Goal: Contribute content: Contribute content

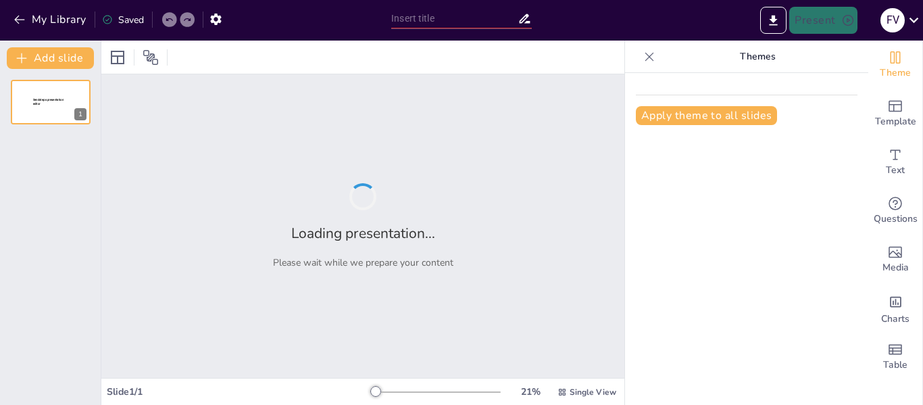
type input "Hardware y Software"
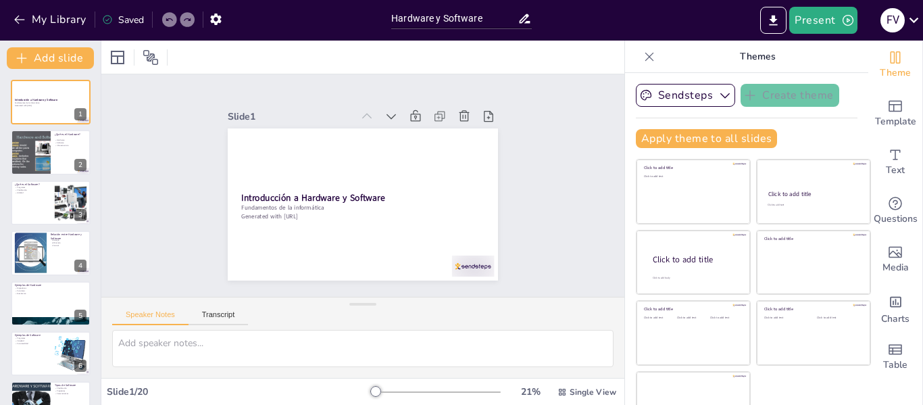
checkbox input "true"
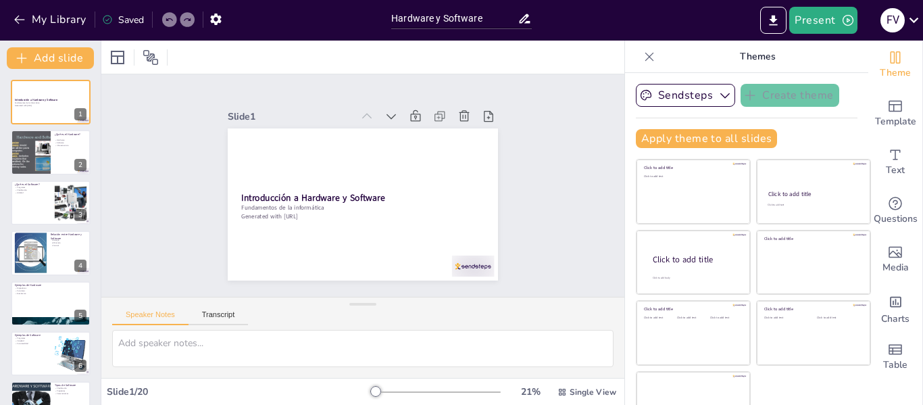
checkbox input "true"
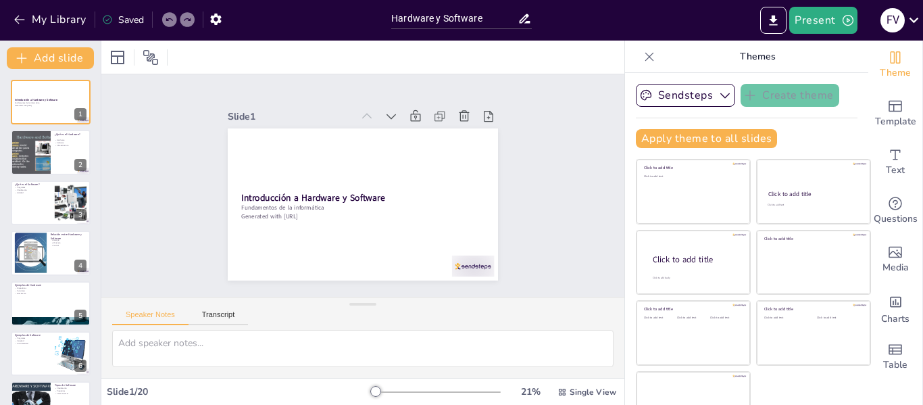
checkbox input "true"
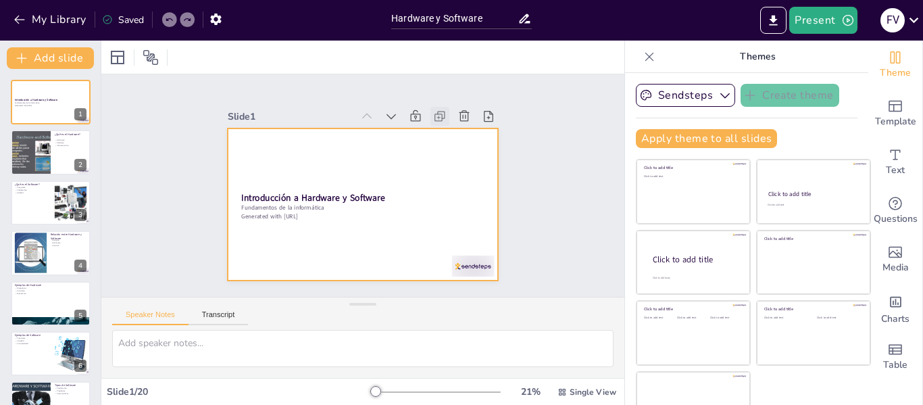
checkbox input "true"
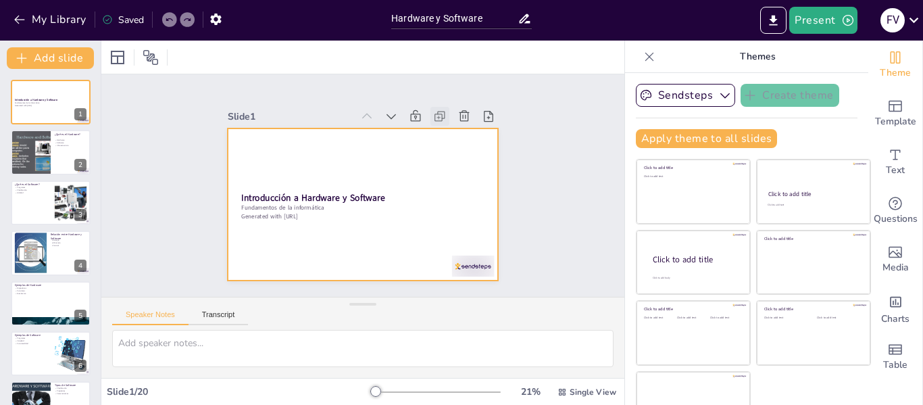
checkbox input "true"
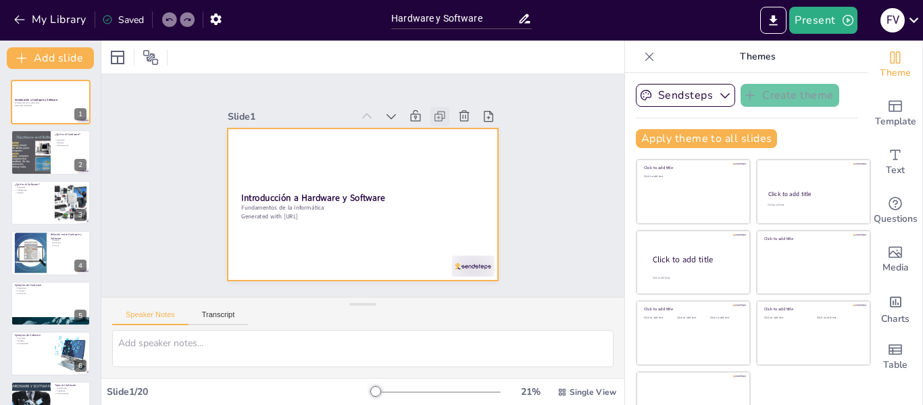
checkbox input "true"
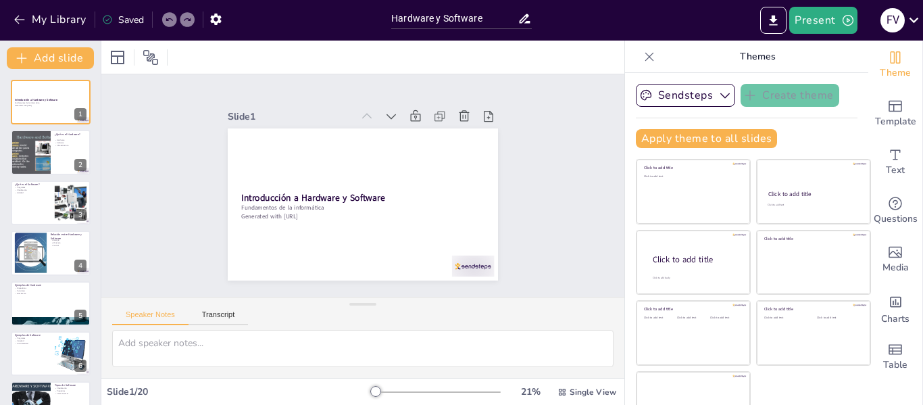
checkbox input "true"
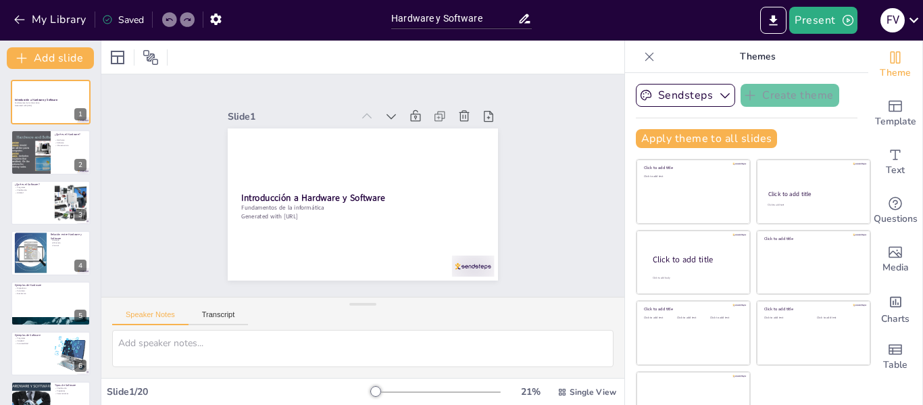
checkbox input "true"
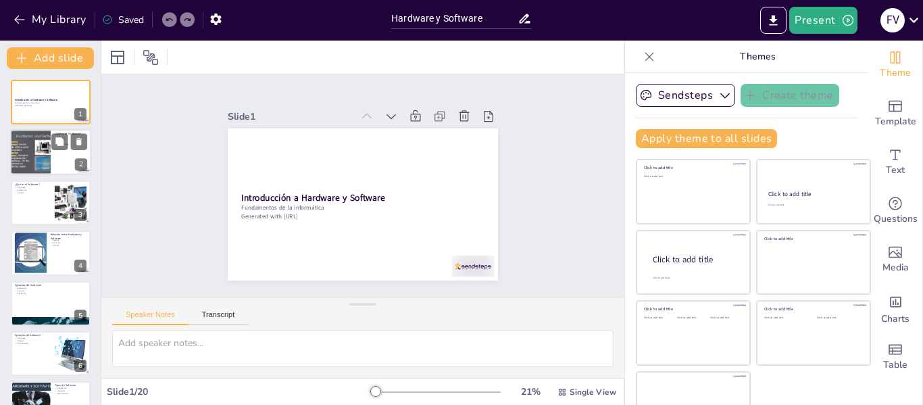
checkbox input "true"
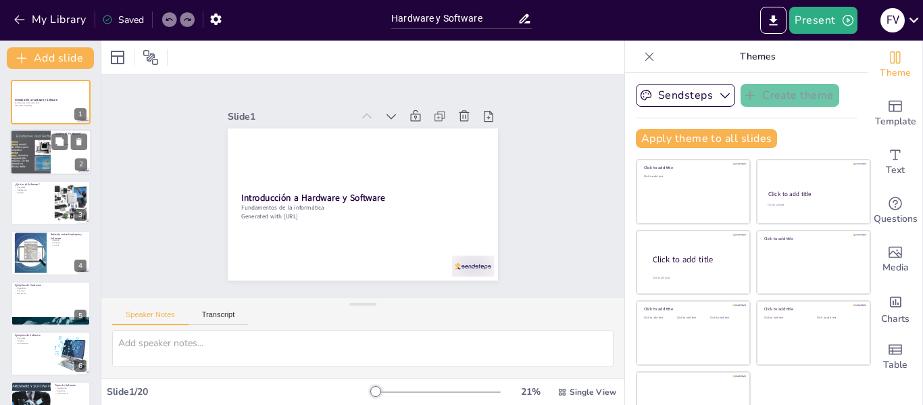
click at [61, 150] on div at bounding box center [50, 153] width 81 height 46
type textarea "El hardware es esencialmente la base sobre la cual se ejecutan las aplicaciones…"
checkbox input "true"
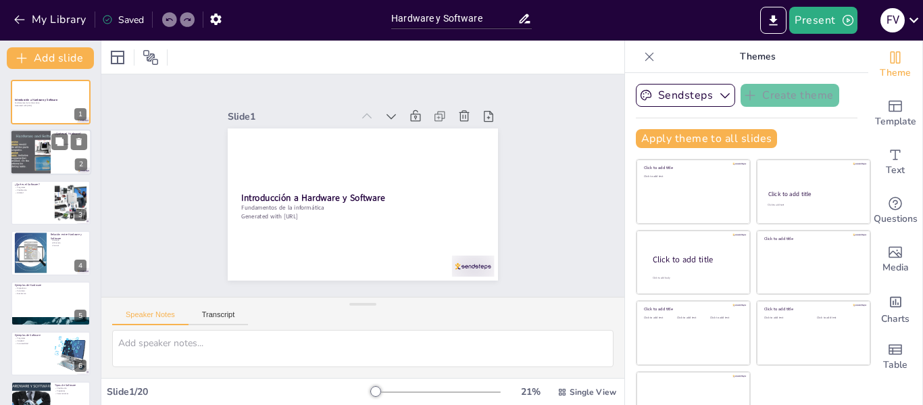
checkbox input "true"
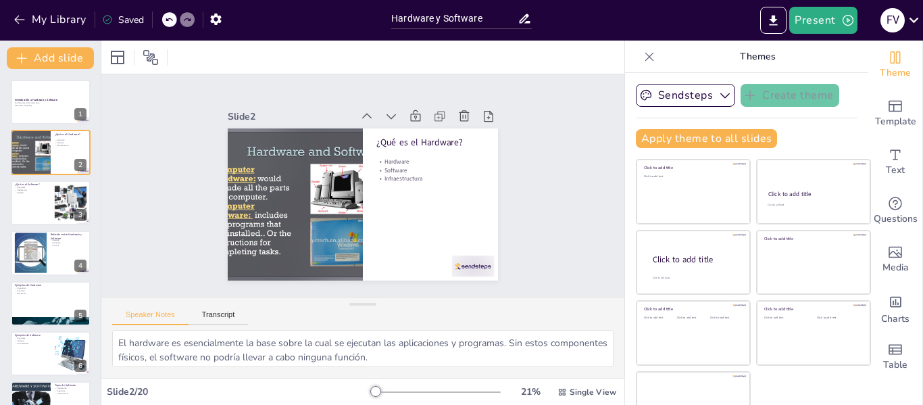
checkbox input "true"
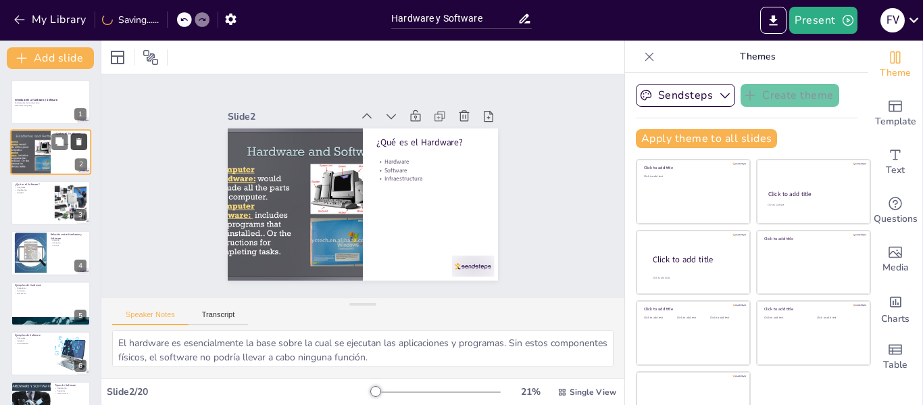
checkbox input "true"
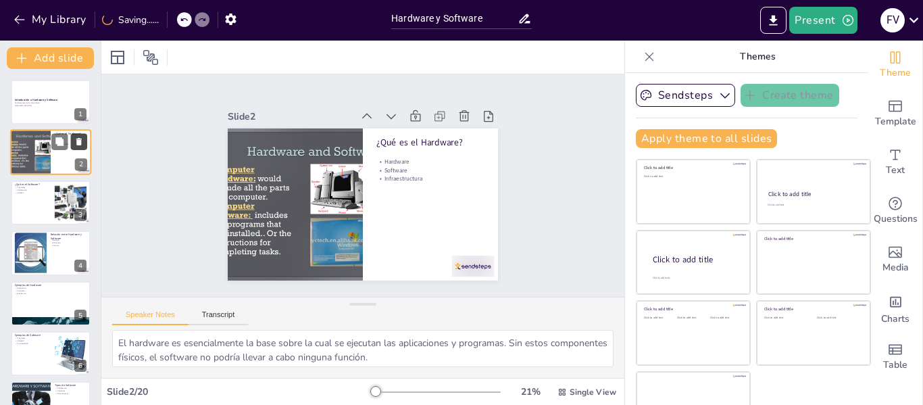
checkbox input "true"
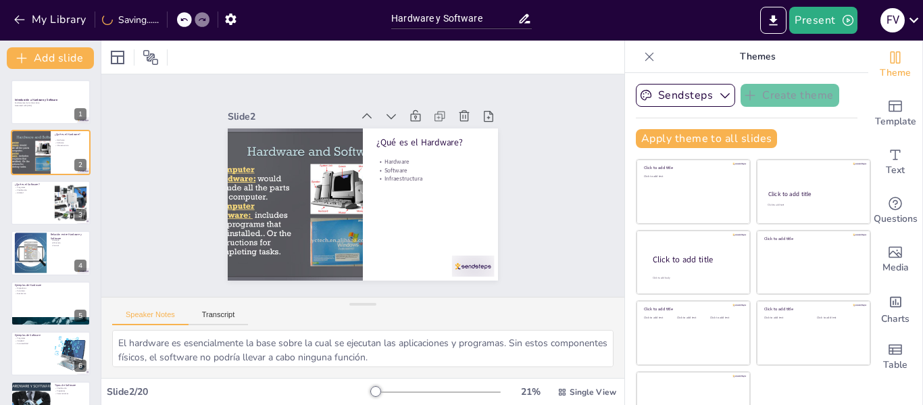
checkbox input "true"
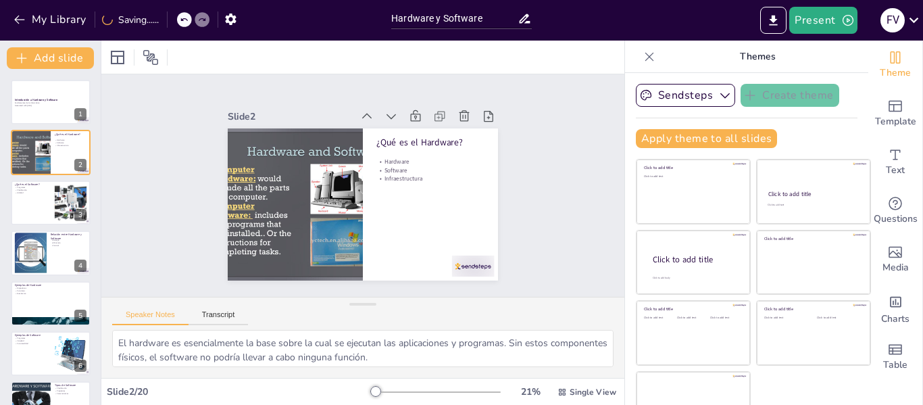
checkbox input "true"
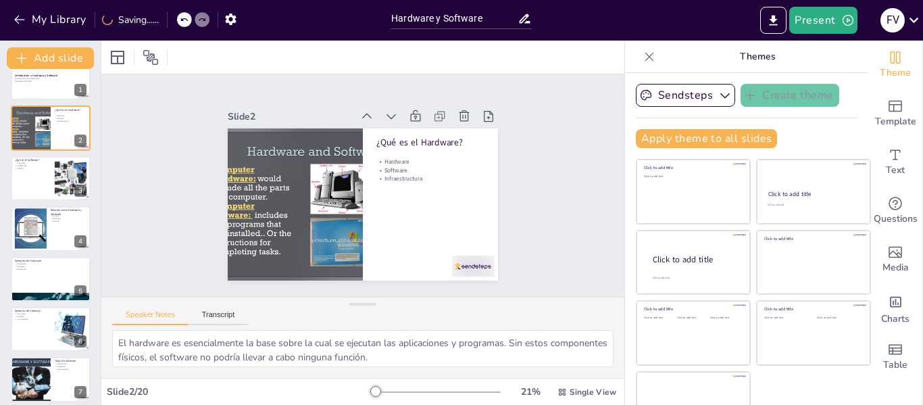
scroll to position [27, 0]
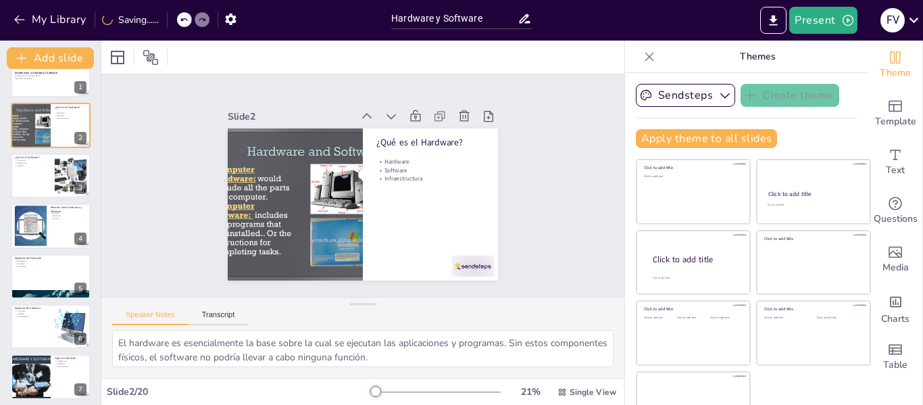
checkbox input "true"
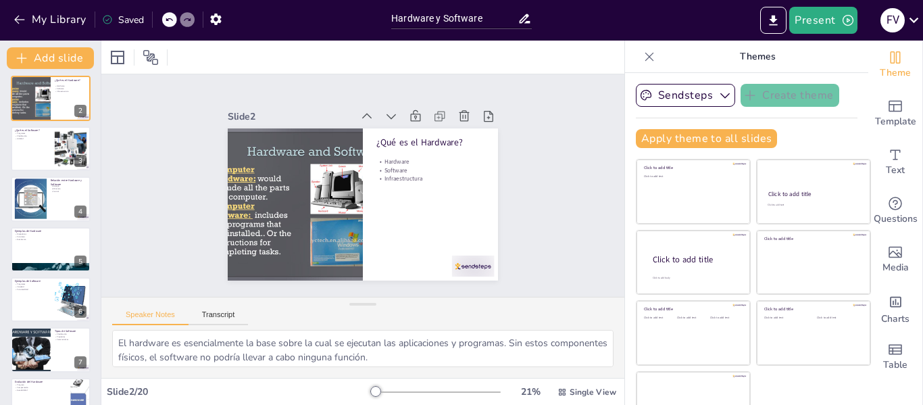
checkbox input "true"
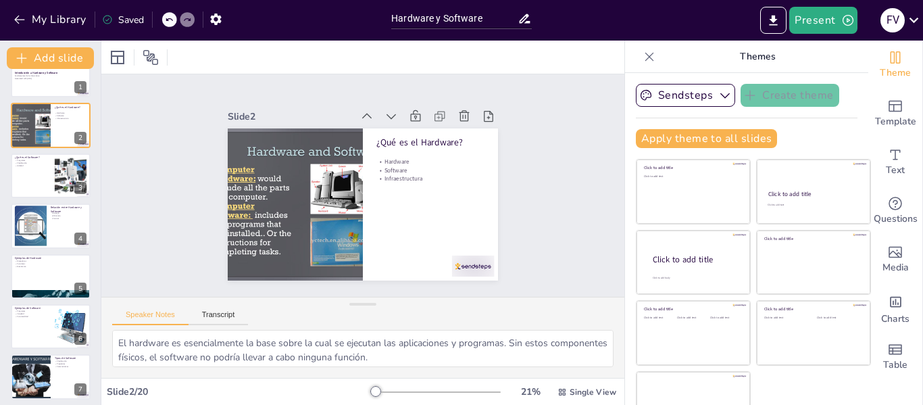
checkbox input "true"
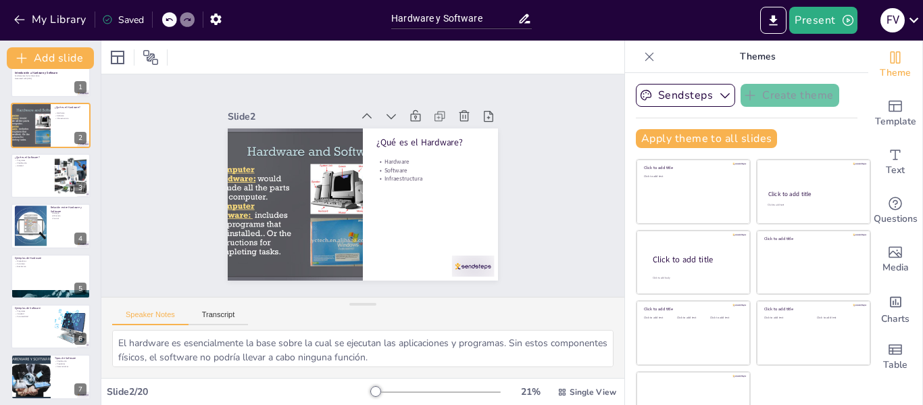
scroll to position [0, 0]
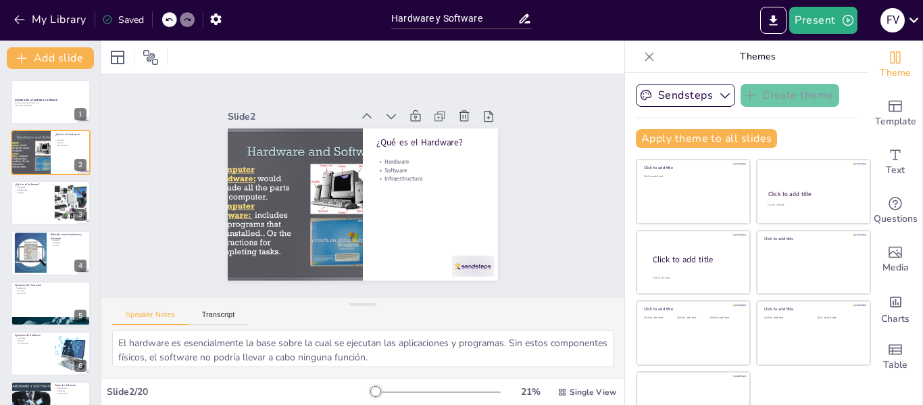
checkbox input "true"
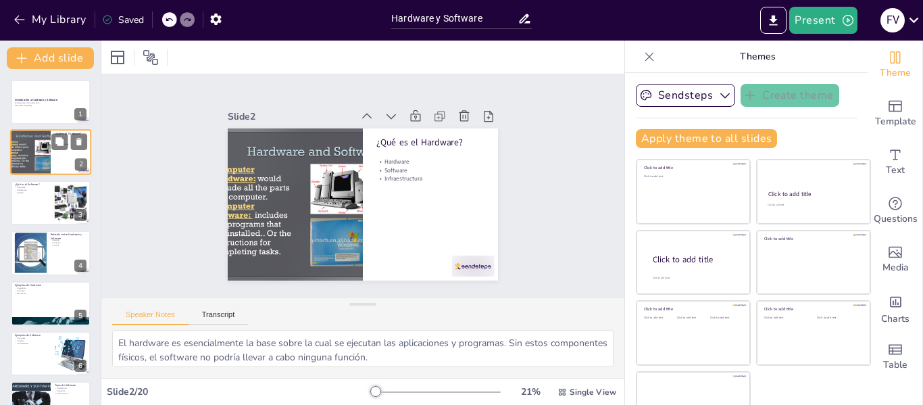
checkbox input "true"
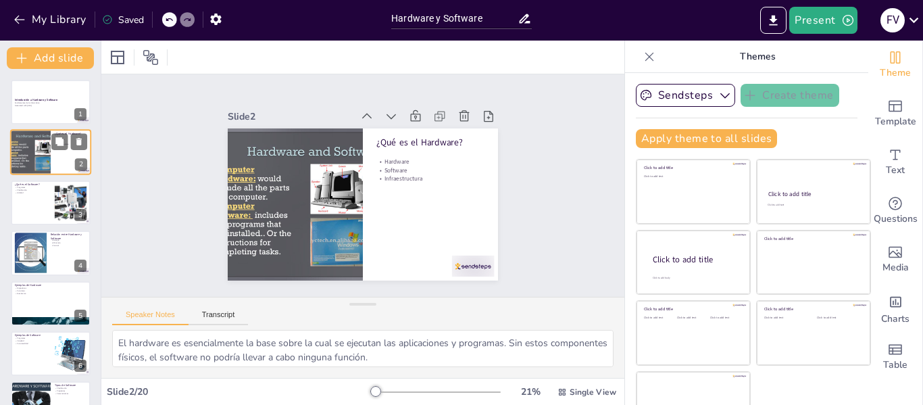
checkbox input "true"
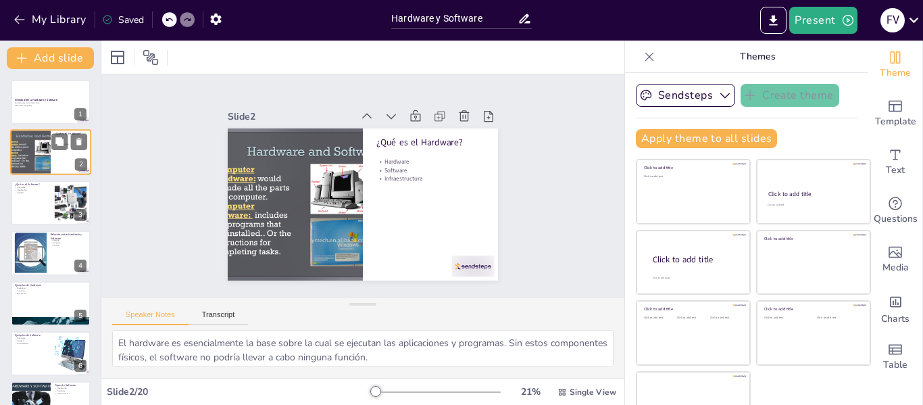
checkbox input "true"
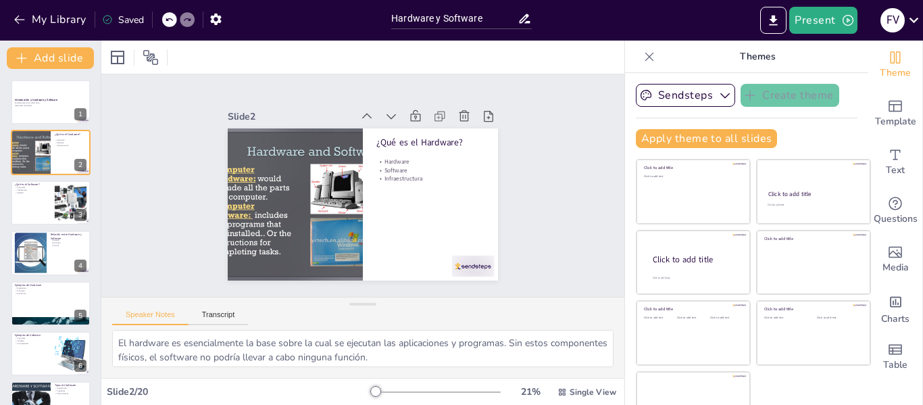
checkbox input "true"
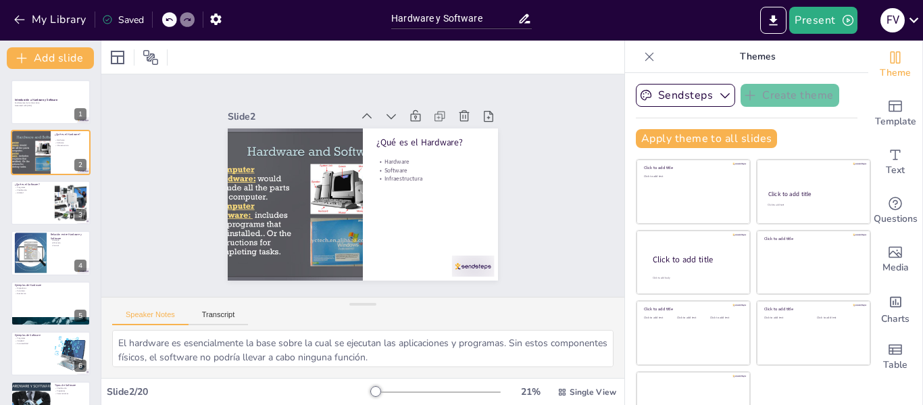
checkbox input "true"
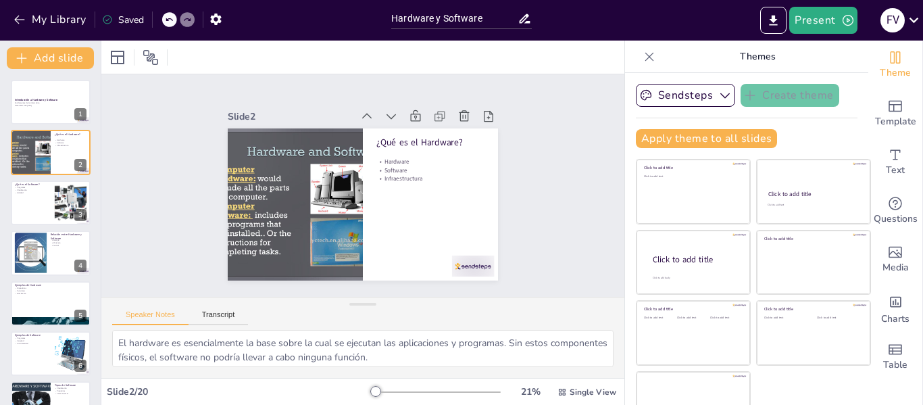
checkbox input "true"
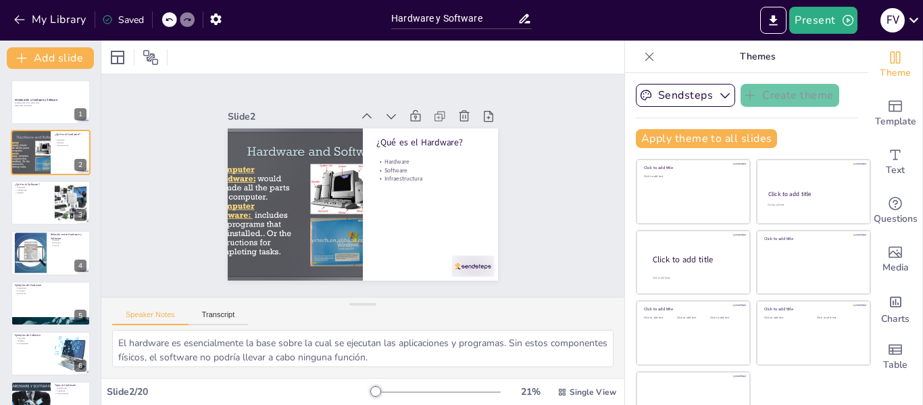
checkbox input "true"
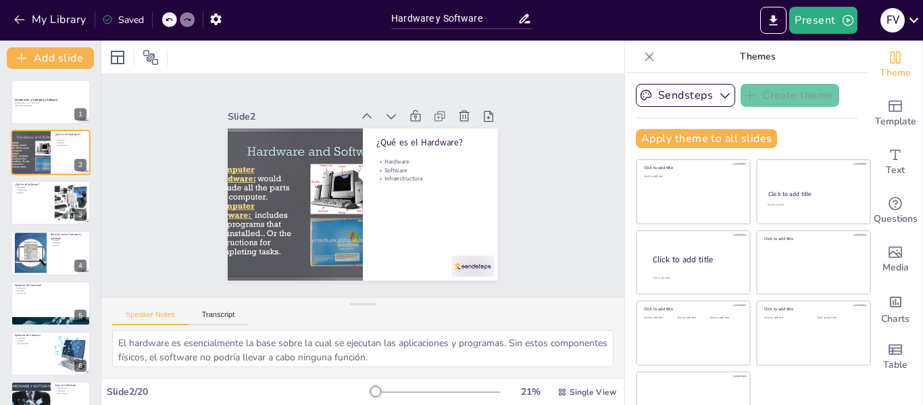
checkbox input "true"
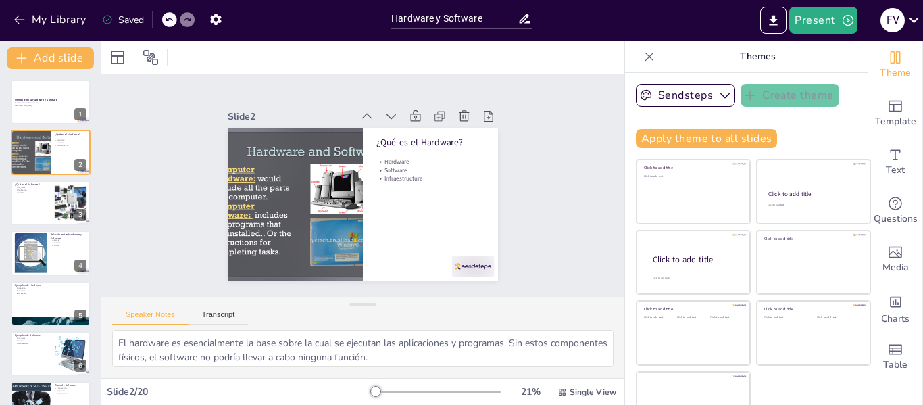
checkbox input "true"
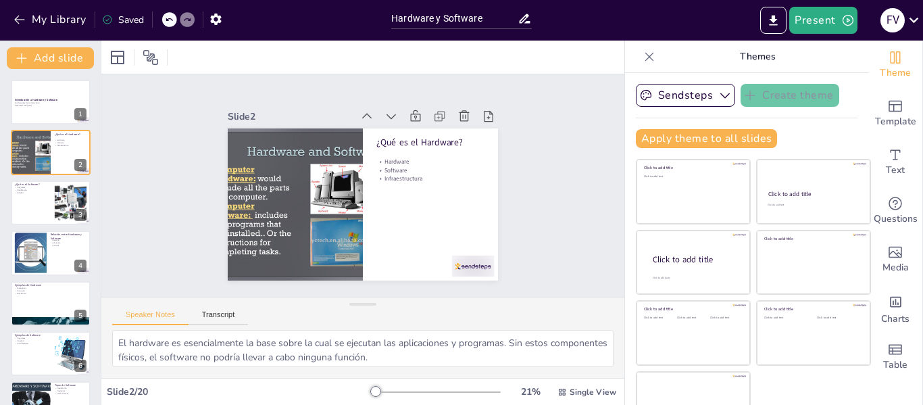
checkbox input "true"
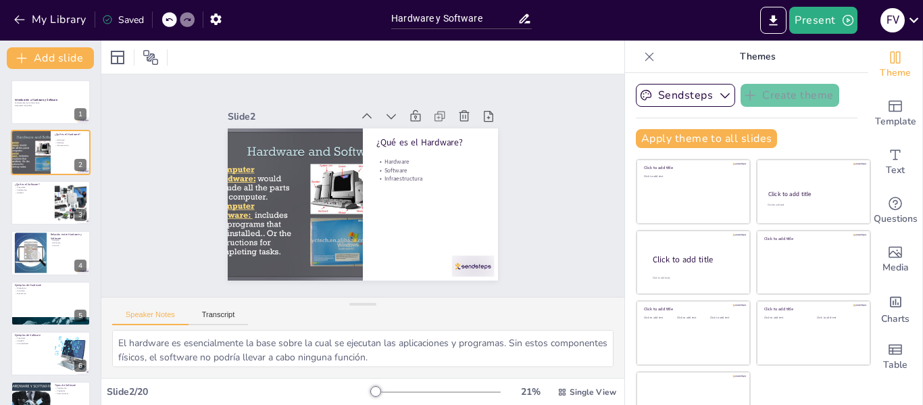
checkbox input "true"
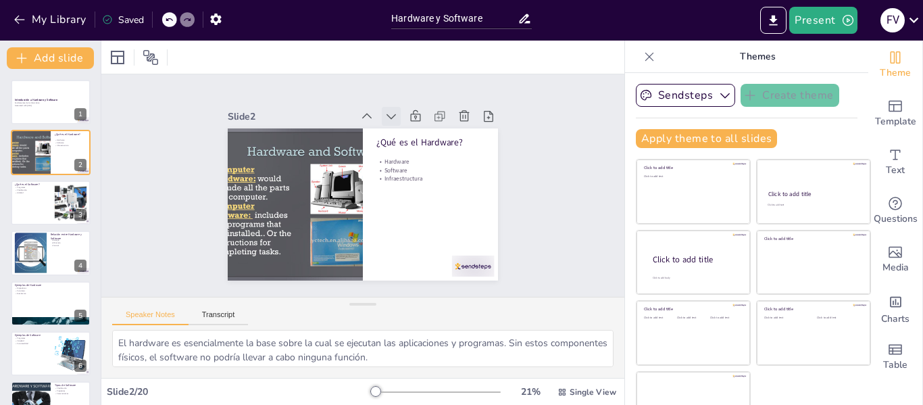
click at [349, 250] on icon at bounding box center [341, 257] width 15 height 15
checkbox input "true"
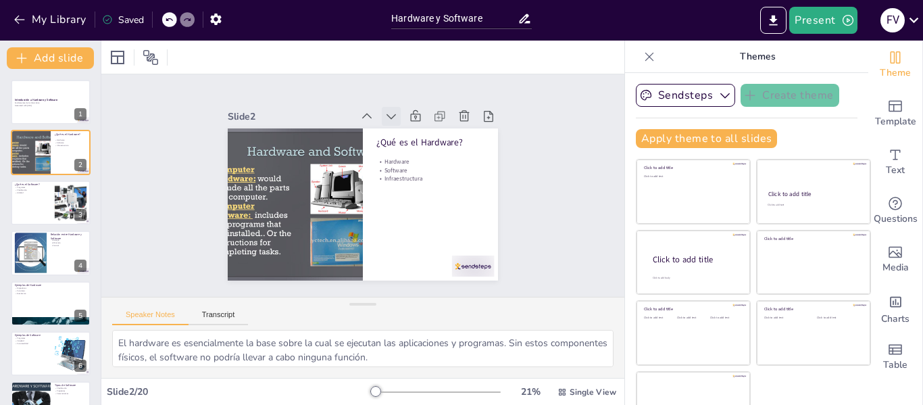
checkbox input "true"
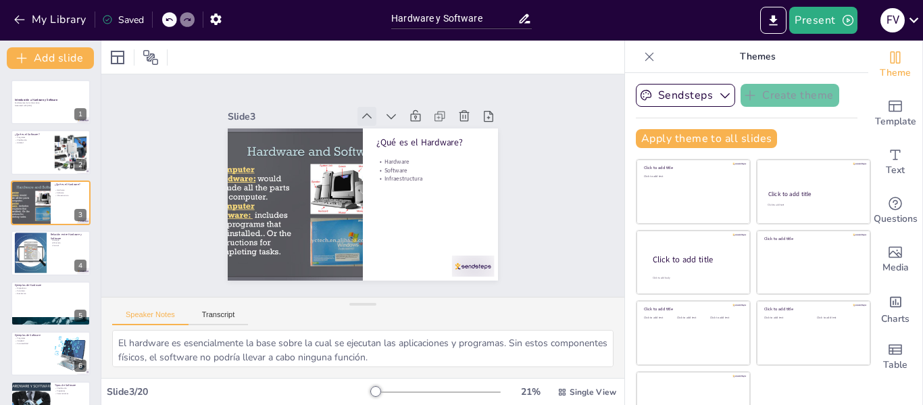
click at [402, 127] on icon at bounding box center [407, 131] width 11 height 9
checkbox input "true"
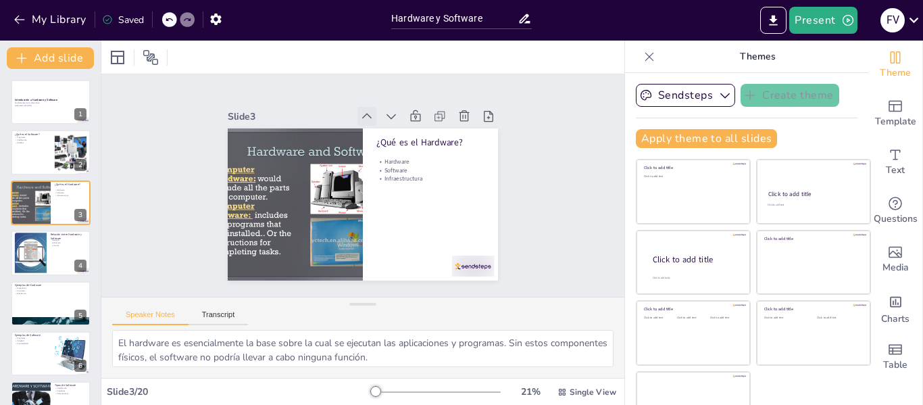
checkbox input "true"
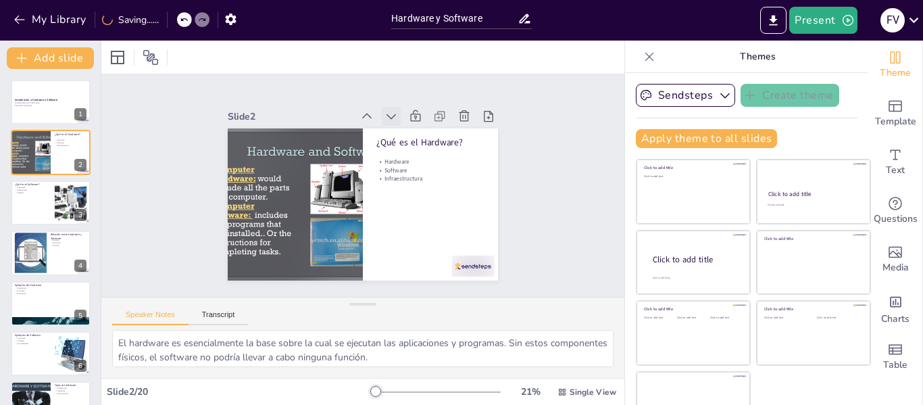
click at [426, 158] on icon at bounding box center [435, 167] width 19 height 19
checkbox input "true"
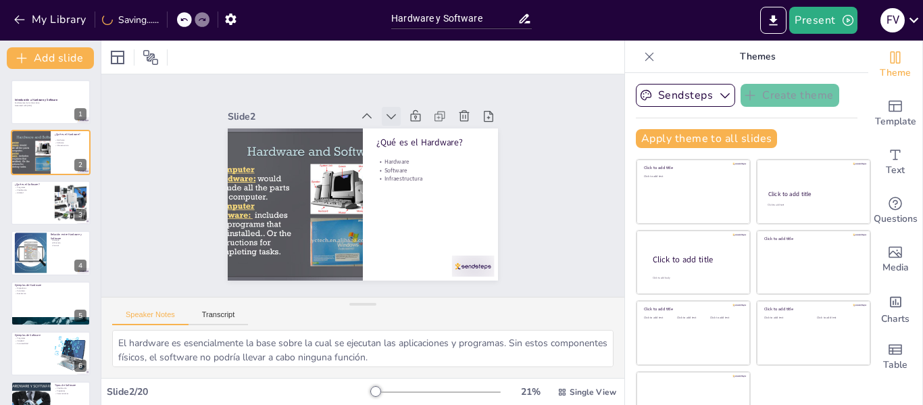
checkbox input "true"
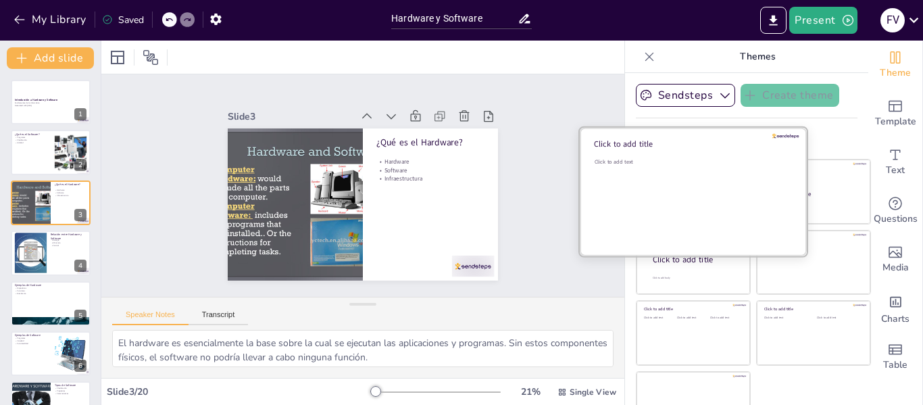
checkbox input "true"
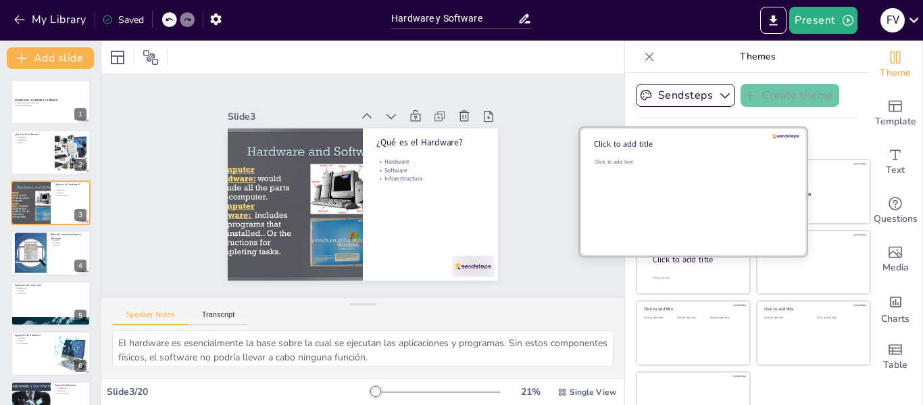
checkbox input "true"
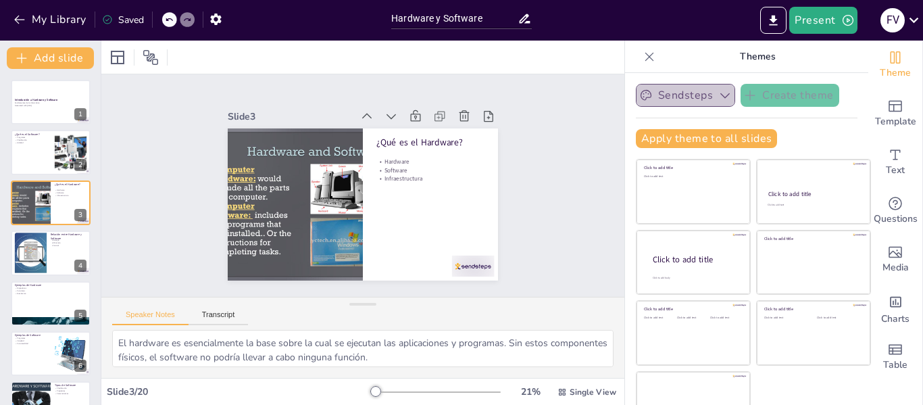
click at [718, 92] on icon "button" at bounding box center [725, 95] width 14 height 14
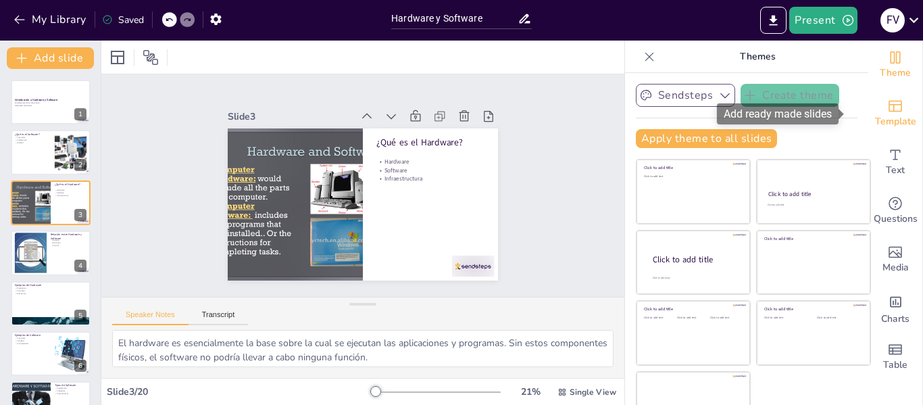
click at [868, 95] on div "Template" at bounding box center [895, 113] width 54 height 49
checkbox input "true"
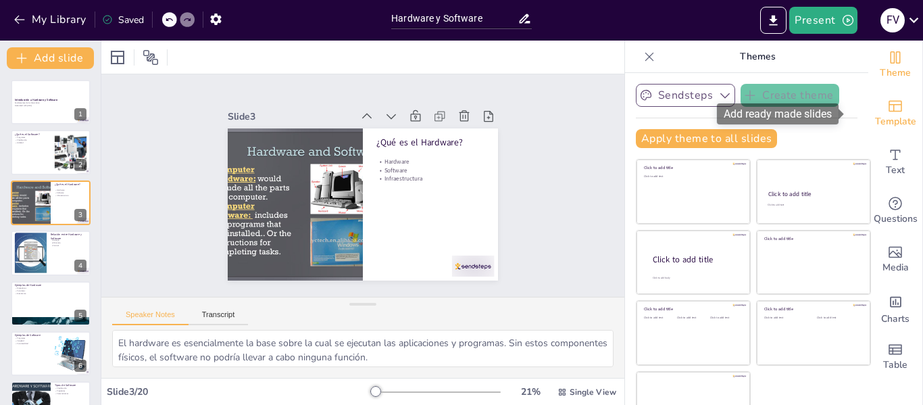
checkbox input "true"
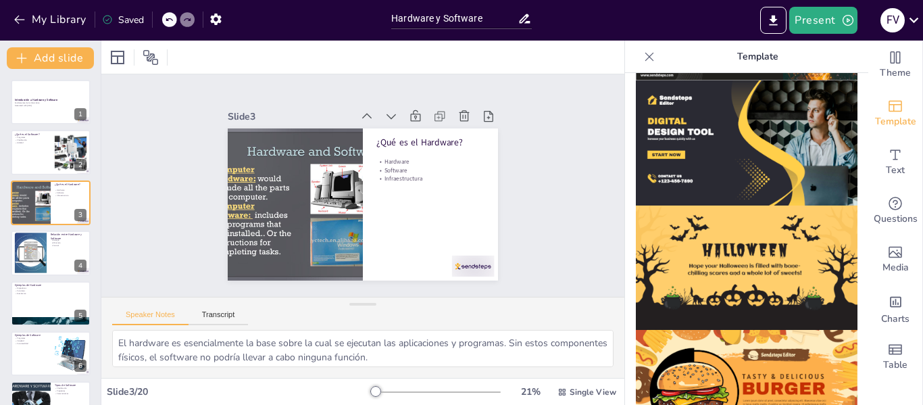
scroll to position [1384, 0]
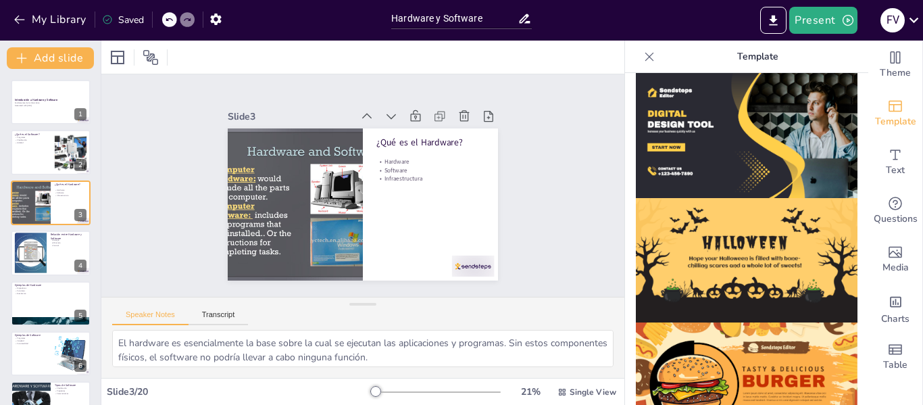
click at [642, 55] on icon at bounding box center [649, 57] width 14 height 14
checkbox input "true"
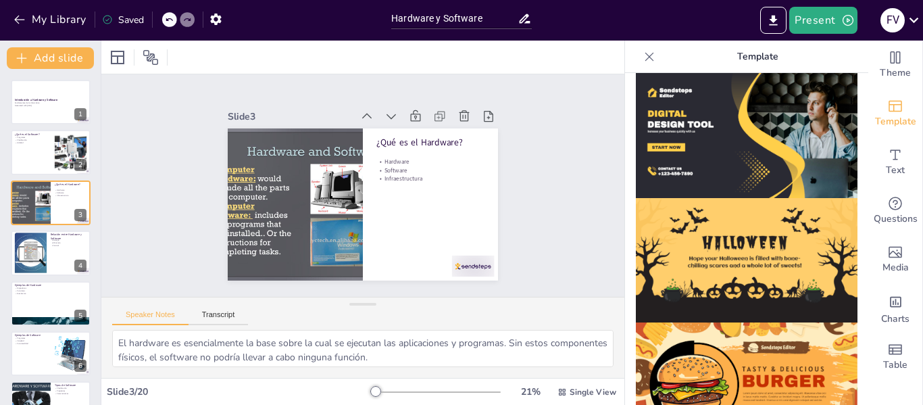
checkbox input "true"
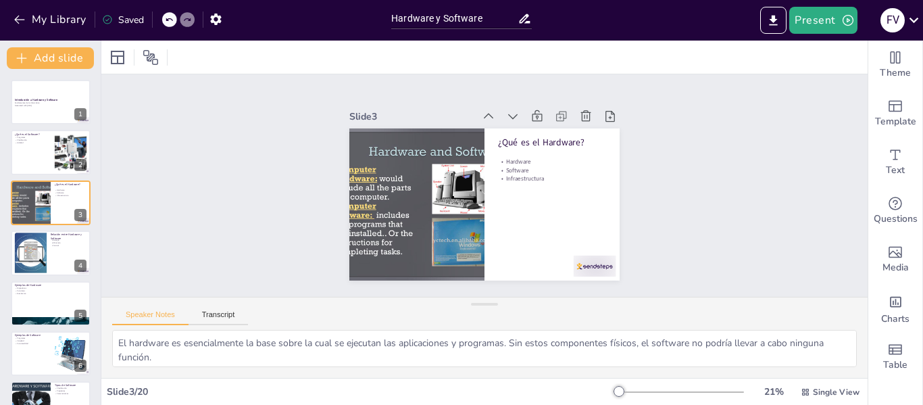
checkbox input "true"
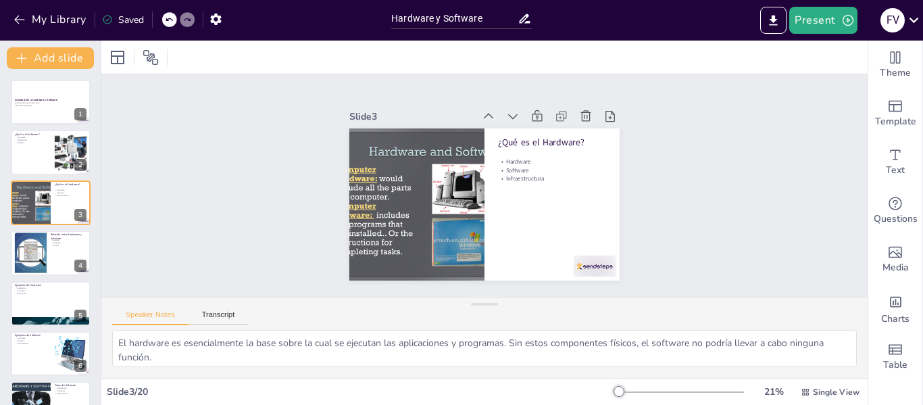
checkbox input "true"
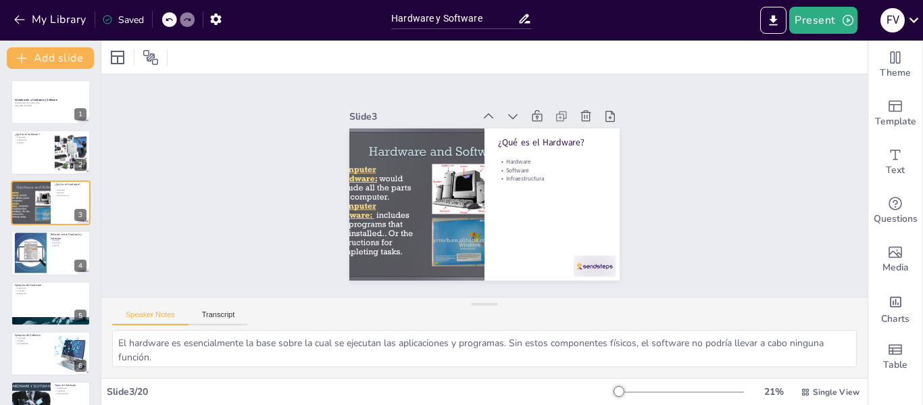
checkbox input "true"
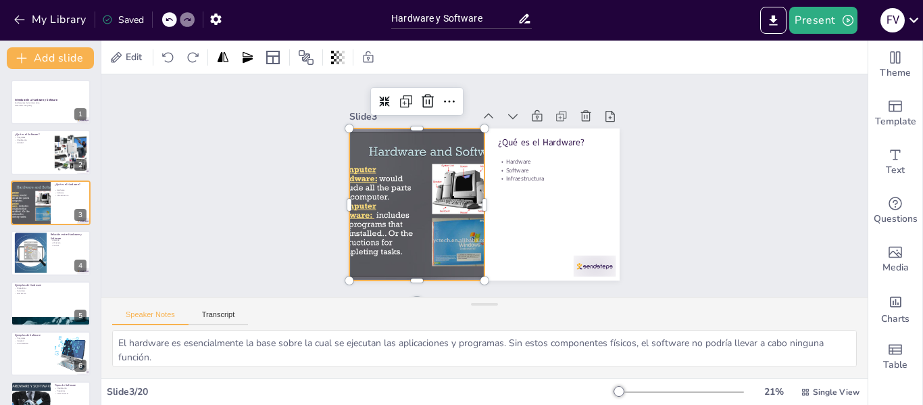
click at [441, 188] on div at bounding box center [549, 159] width 217 height 172
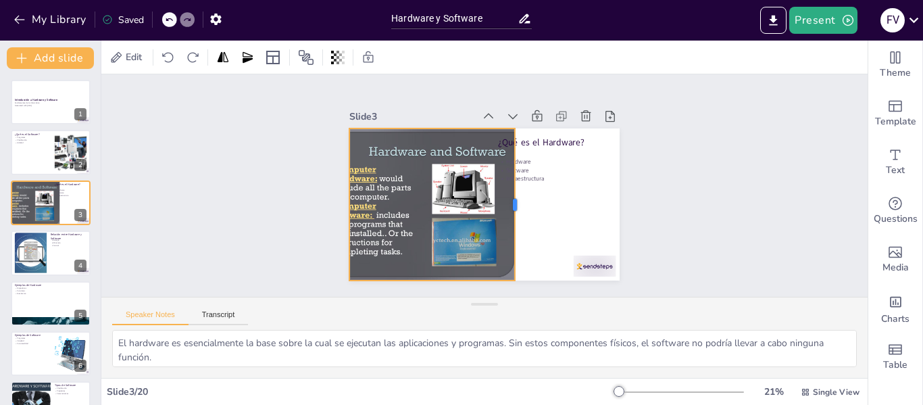
drag, startPoint x: 475, startPoint y: 197, endPoint x: 505, endPoint y: 204, distance: 31.1
click at [505, 204] on div at bounding box center [505, 219] width 85 height 137
click at [530, 190] on div at bounding box center [490, 167] width 304 height 228
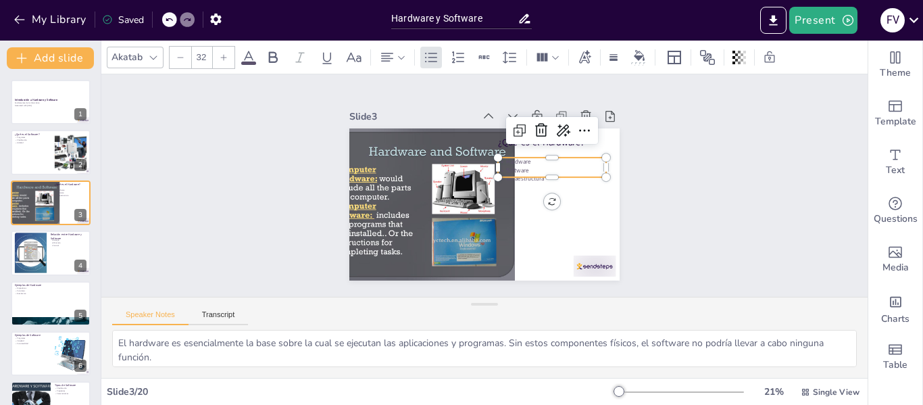
click at [532, 174] on div "¿Qué es el Hardware? Hardware Software Infraestructura" at bounding box center [502, 180] width 228 height 304
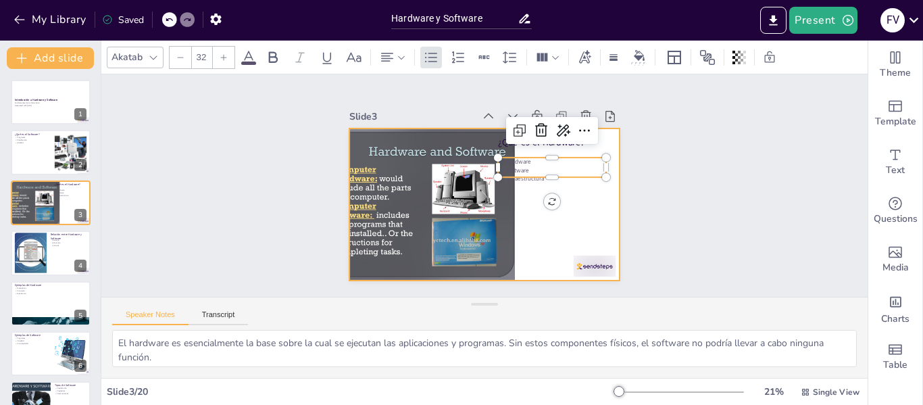
click at [556, 213] on div at bounding box center [503, 183] width 180 height 284
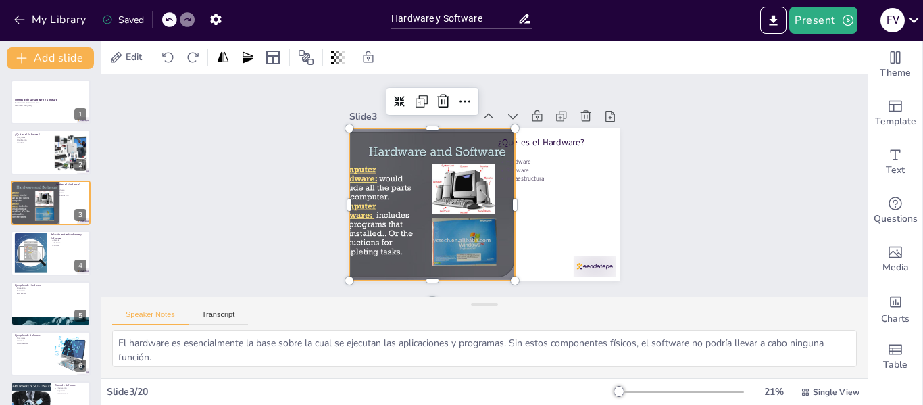
click at [496, 192] on div at bounding box center [460, 250] width 242 height 253
click at [504, 199] on div at bounding box center [489, 225] width 129 height 98
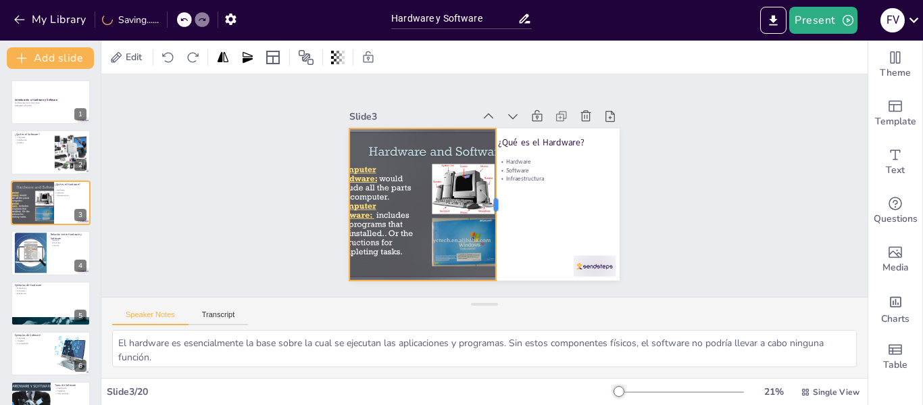
drag, startPoint x: 504, startPoint y: 199, endPoint x: 486, endPoint y: 205, distance: 19.9
click at [486, 205] on div at bounding box center [462, 173] width 57 height 148
click at [486, 196] on div at bounding box center [467, 203] width 152 height 26
click at [683, 191] on div "Slide 1 Introducción a Hardware y Software Fundamentos de la informática Genera…" at bounding box center [484, 185] width 785 height 301
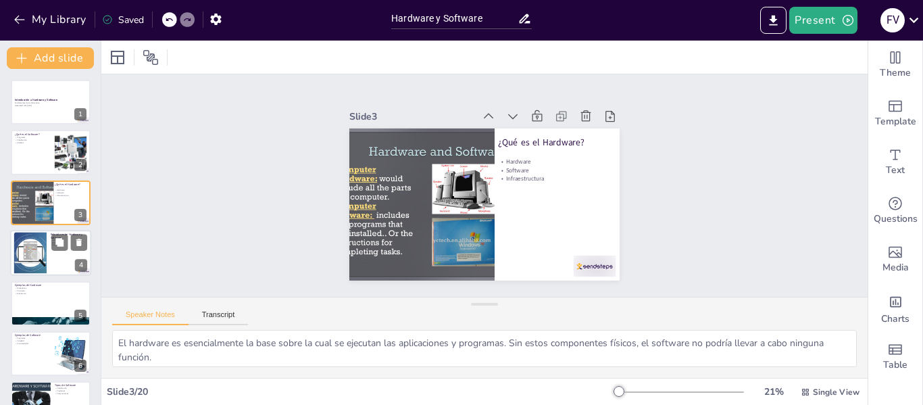
click at [38, 254] on div at bounding box center [30, 252] width 55 height 41
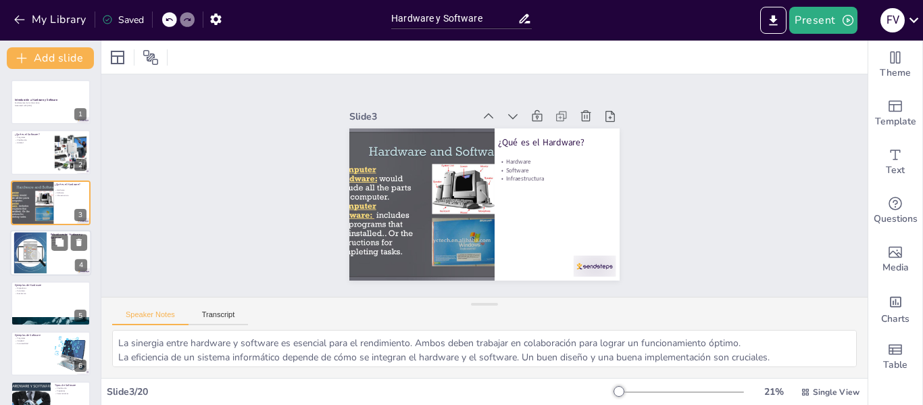
scroll to position [16, 0]
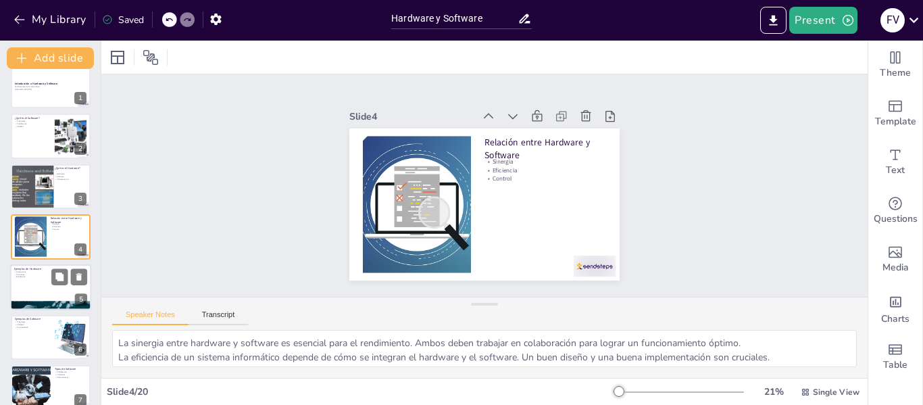
click at [36, 282] on div at bounding box center [50, 287] width 81 height 46
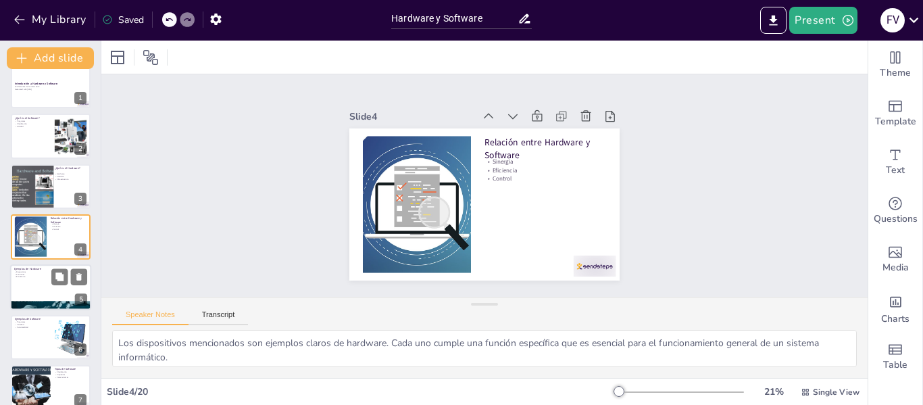
scroll to position [66, 0]
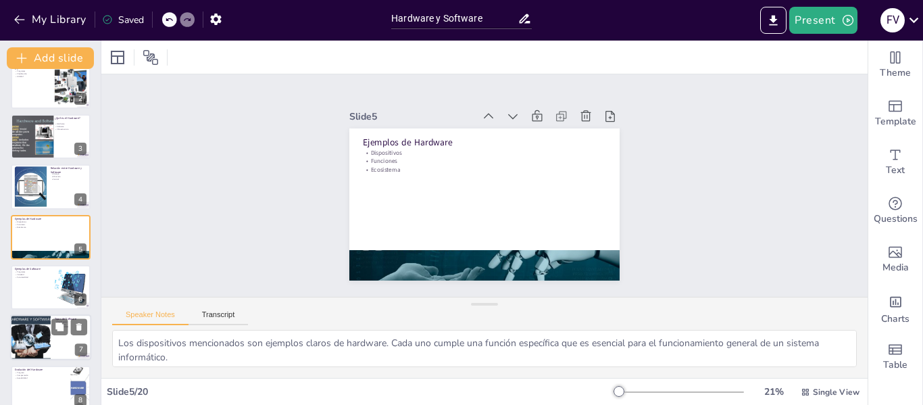
click at [37, 335] on div at bounding box center [30, 338] width 61 height 46
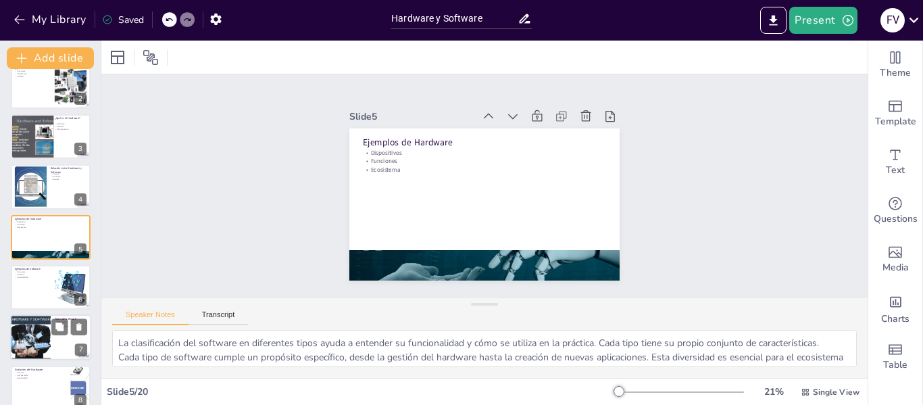
scroll to position [167, 0]
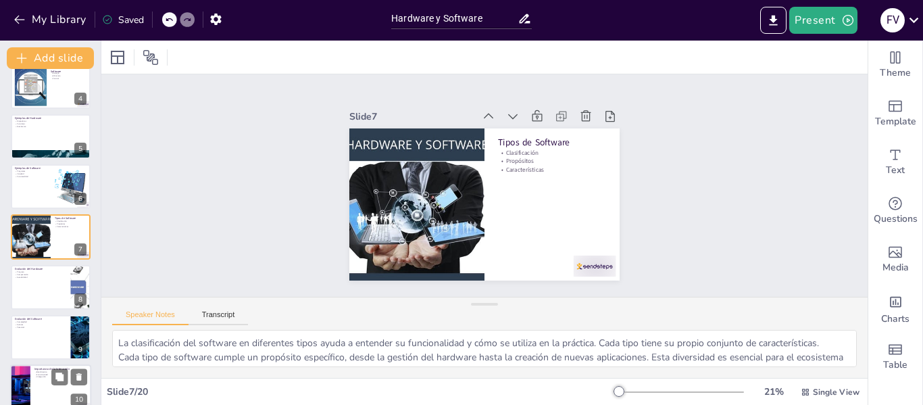
click at [45, 382] on div at bounding box center [50, 388] width 81 height 46
